Goal: Task Accomplishment & Management: Manage account settings

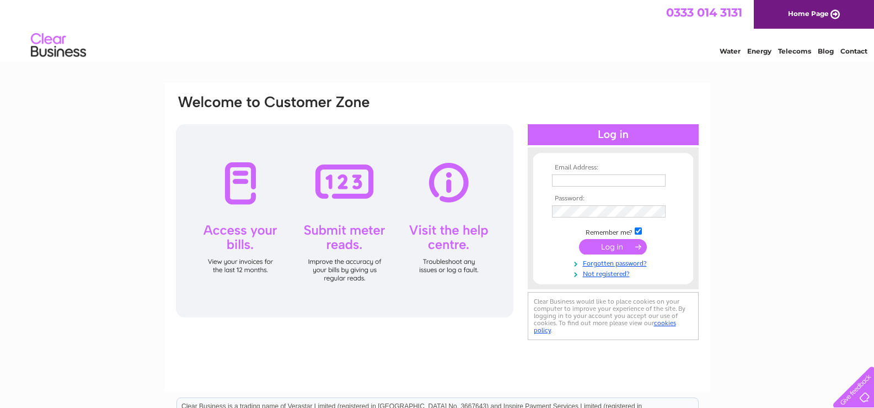
type input "steward_hartleysocial@outlook.com"
click at [632, 243] on input "submit" at bounding box center [613, 246] width 68 height 15
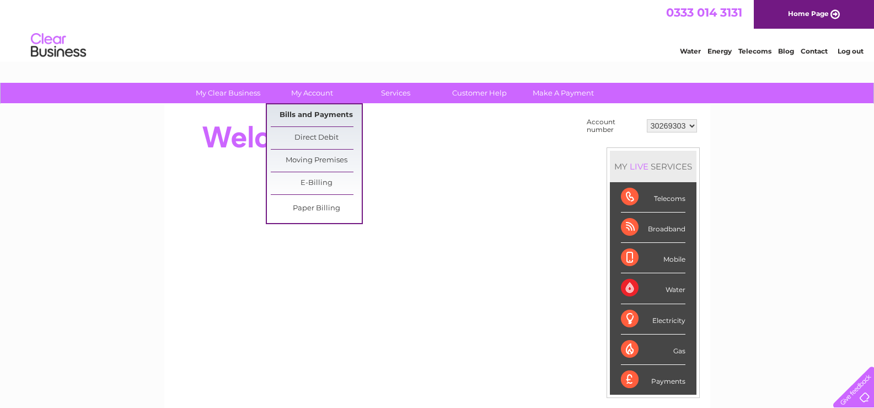
click at [321, 116] on link "Bills and Payments" at bounding box center [316, 115] width 91 height 22
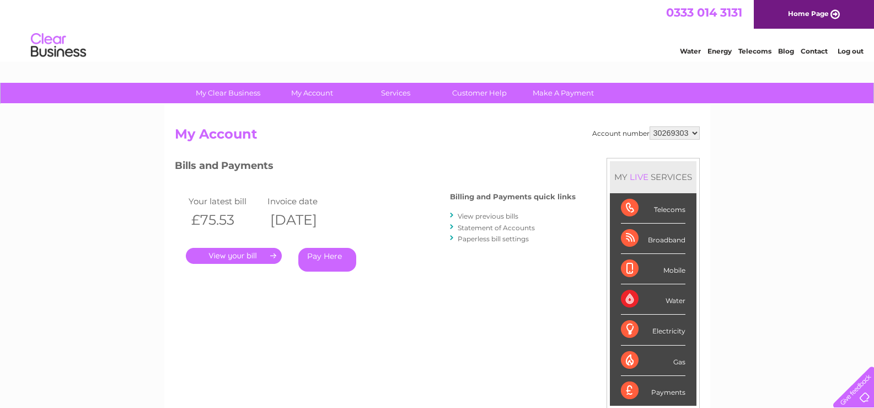
click at [508, 215] on link "View previous bills" at bounding box center [488, 216] width 61 height 8
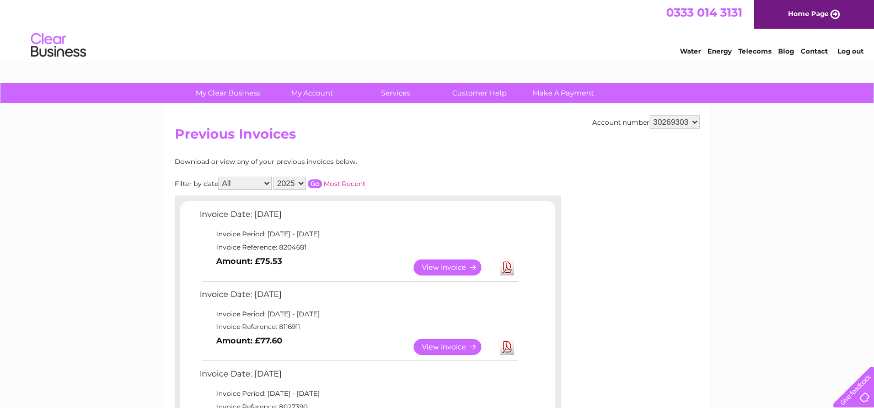
click at [423, 344] on link "View" at bounding box center [454, 347] width 81 height 16
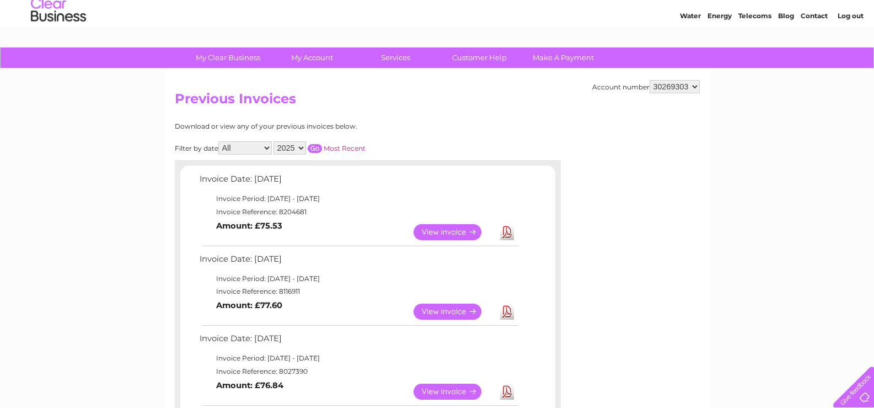
scroll to position [55, 0]
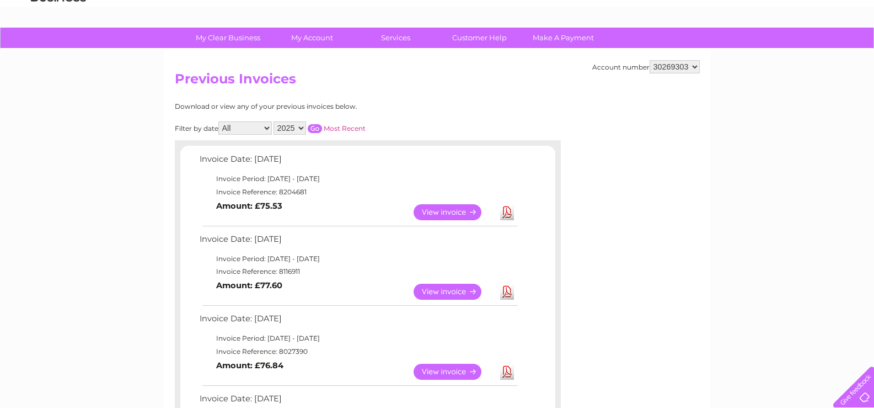
click at [448, 287] on link "View" at bounding box center [454, 292] width 81 height 16
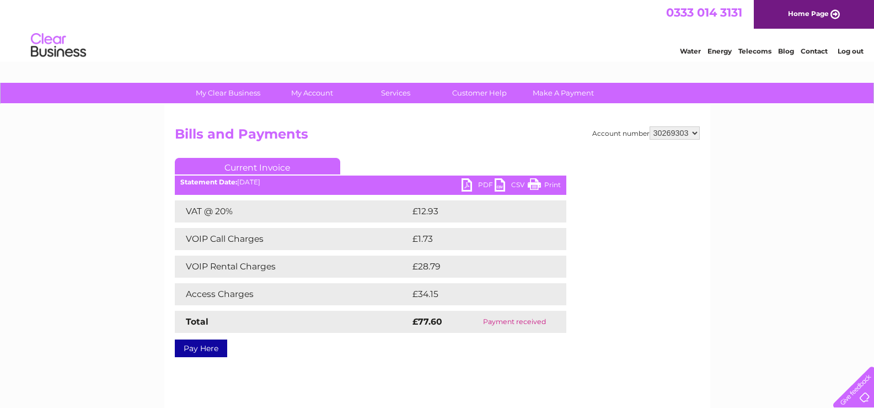
click at [478, 182] on link "PDF" at bounding box center [478, 186] width 33 height 16
